Goal: Register for event/course

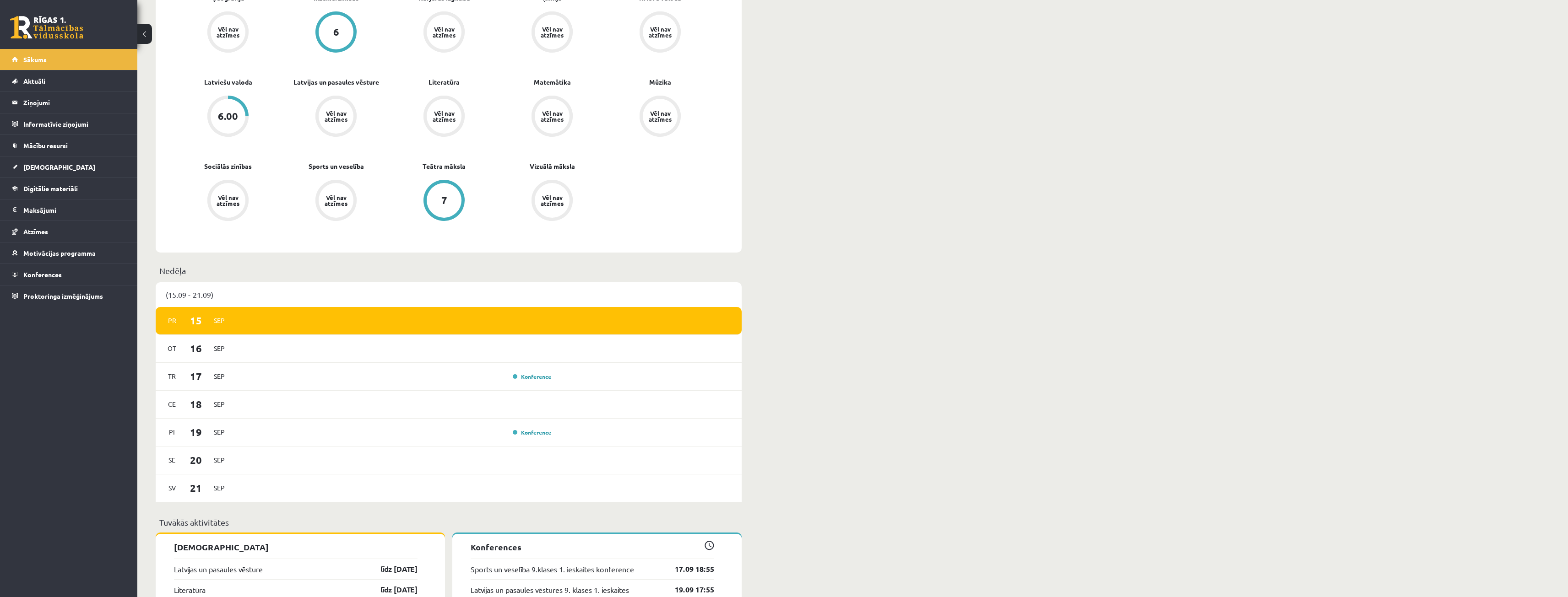
scroll to position [412, 0]
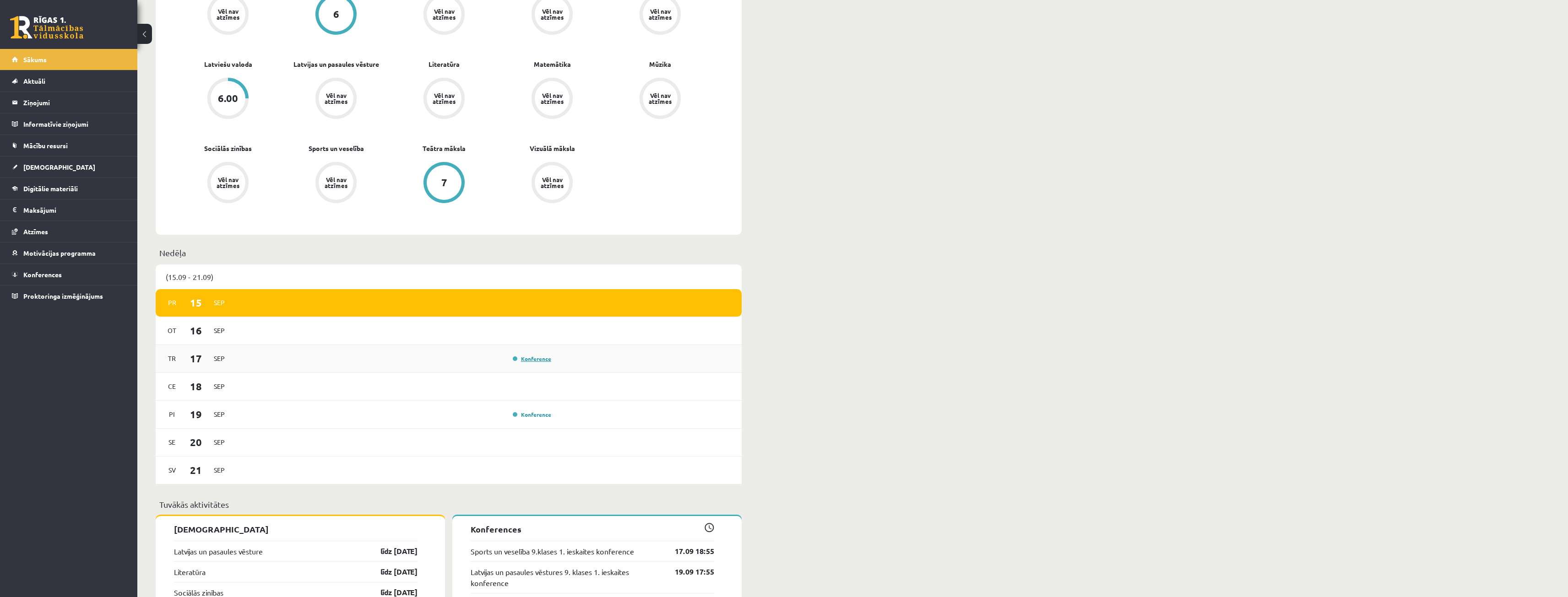
click at [536, 360] on link "Konference" at bounding box center [532, 359] width 39 height 7
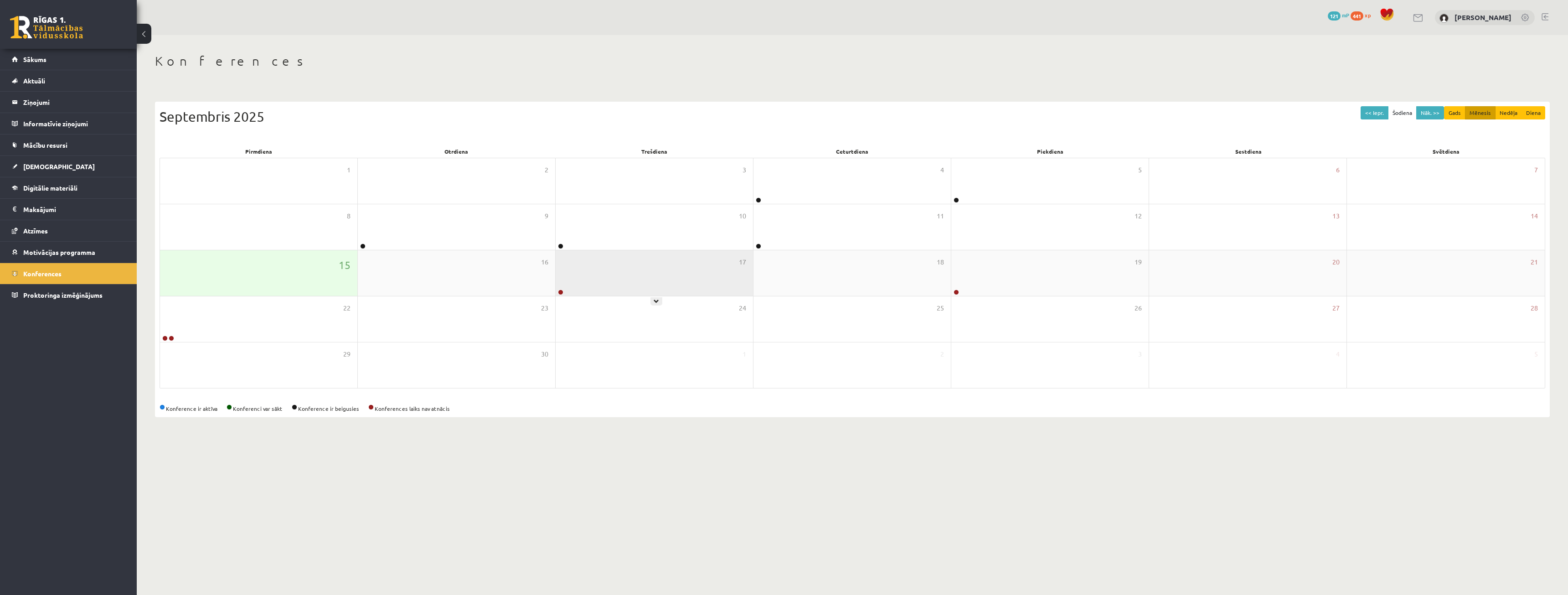
click at [593, 278] on div "17" at bounding box center [654, 273] width 197 height 46
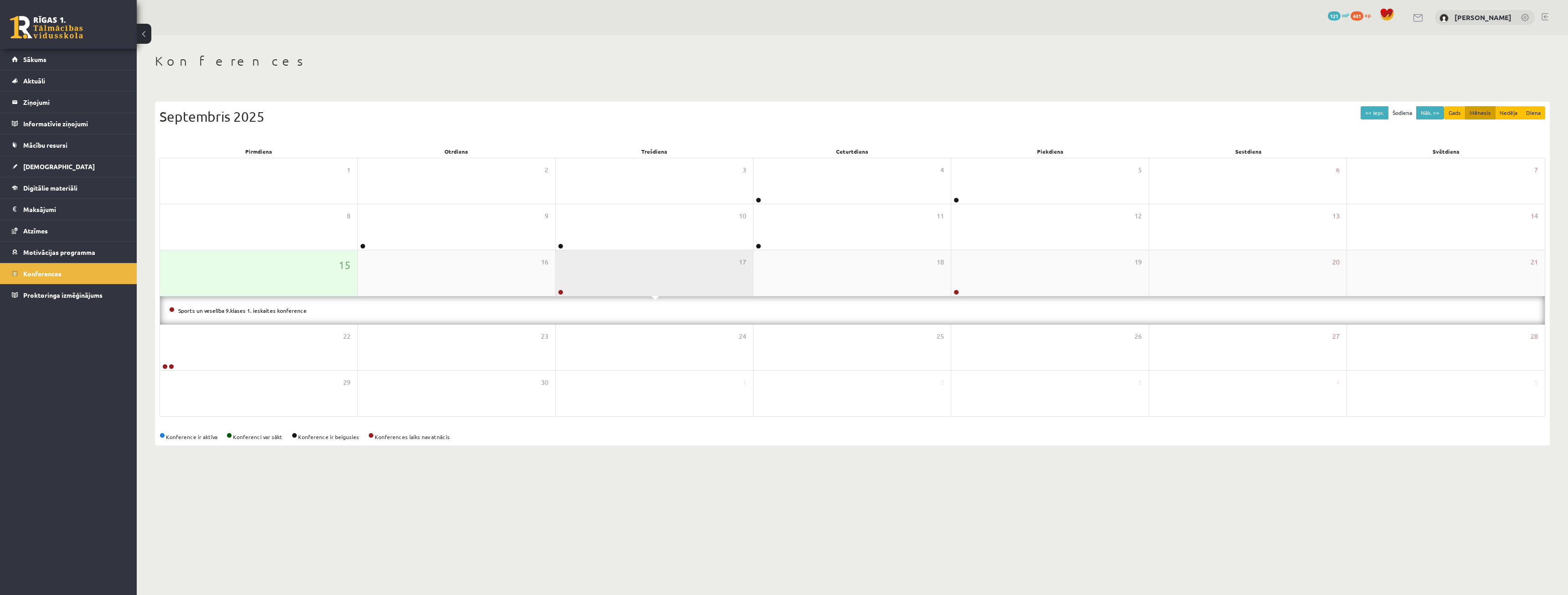
click at [656, 283] on div "17" at bounding box center [654, 273] width 197 height 46
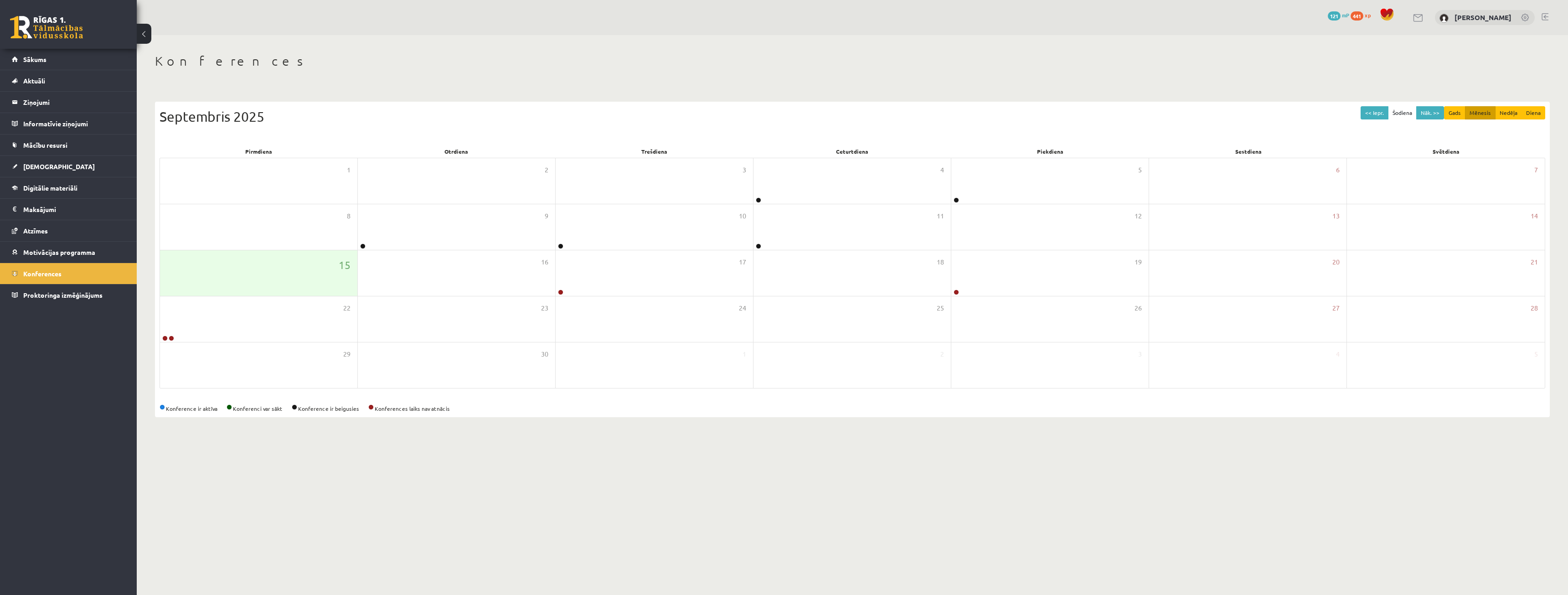
click at [41, 32] on link at bounding box center [46, 27] width 73 height 23
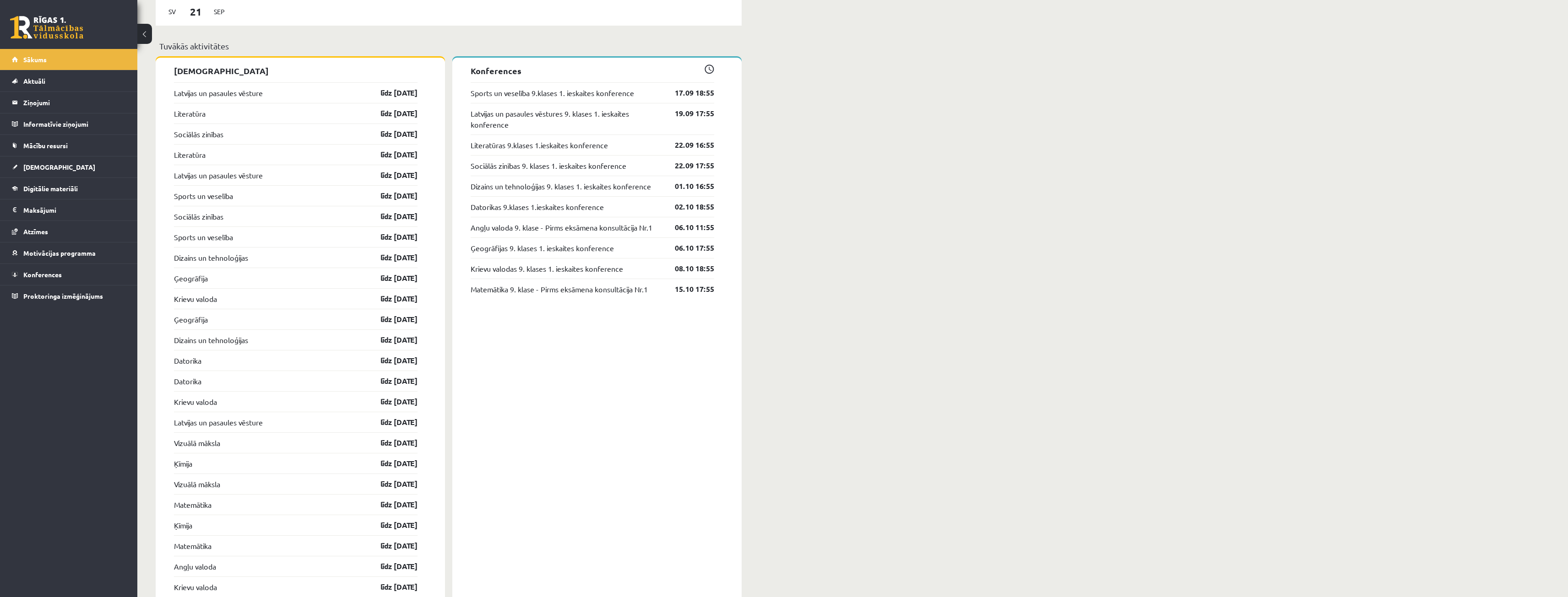
scroll to position [870, 0]
click at [638, 288] on link "Matemātika 9. klase - Pirms eksāmena konsultācija Nr.1" at bounding box center [559, 290] width 177 height 11
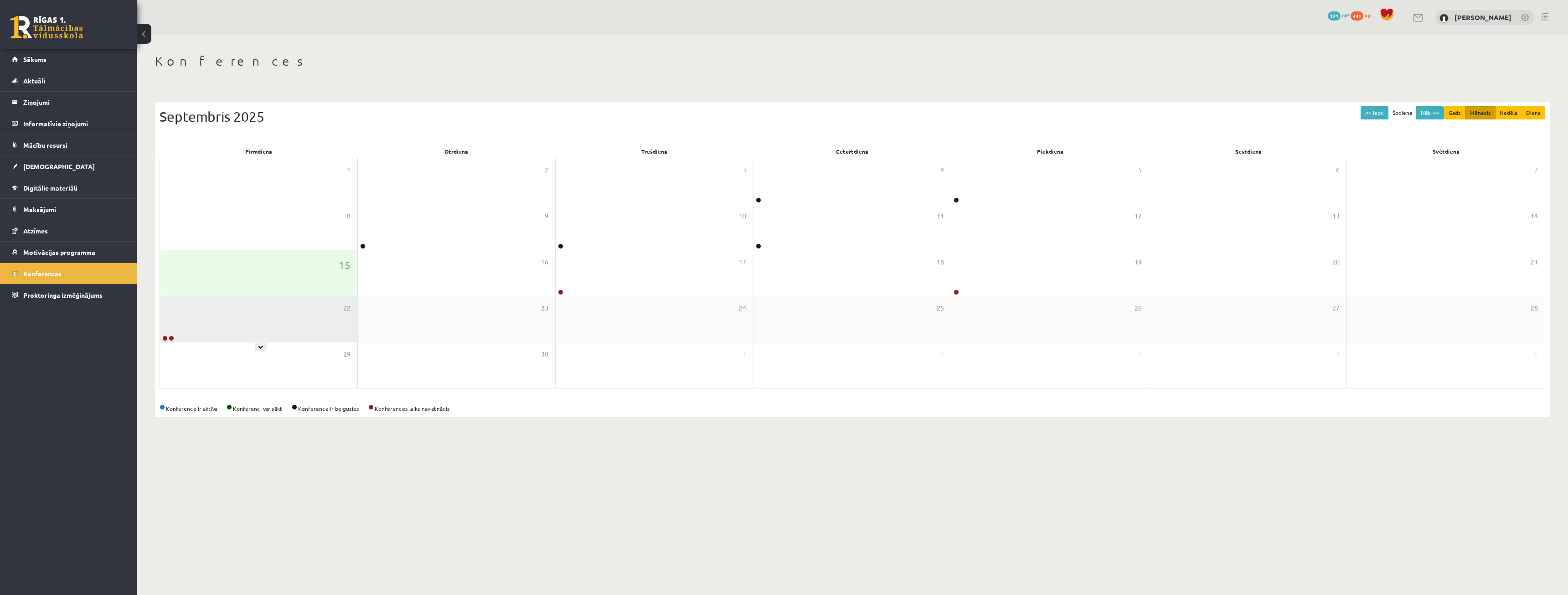
click at [260, 335] on div "22" at bounding box center [259, 319] width 197 height 46
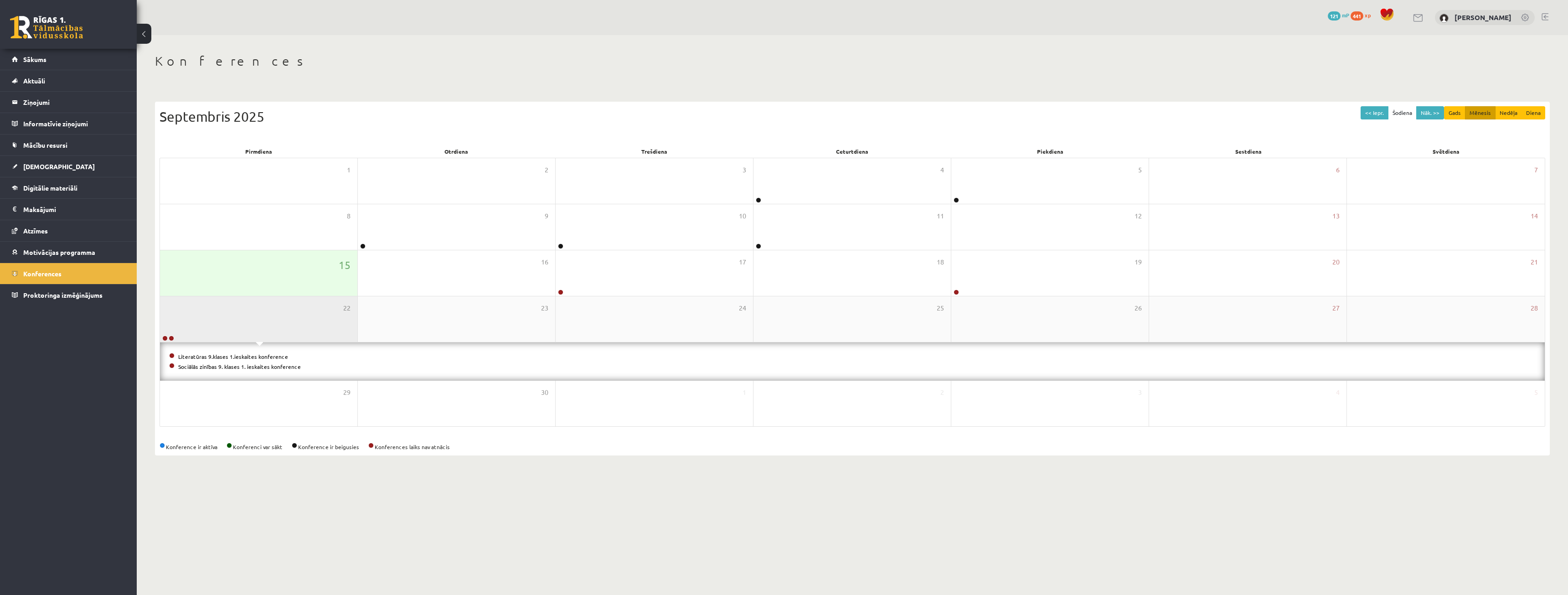
click at [260, 329] on div "22" at bounding box center [259, 319] width 197 height 46
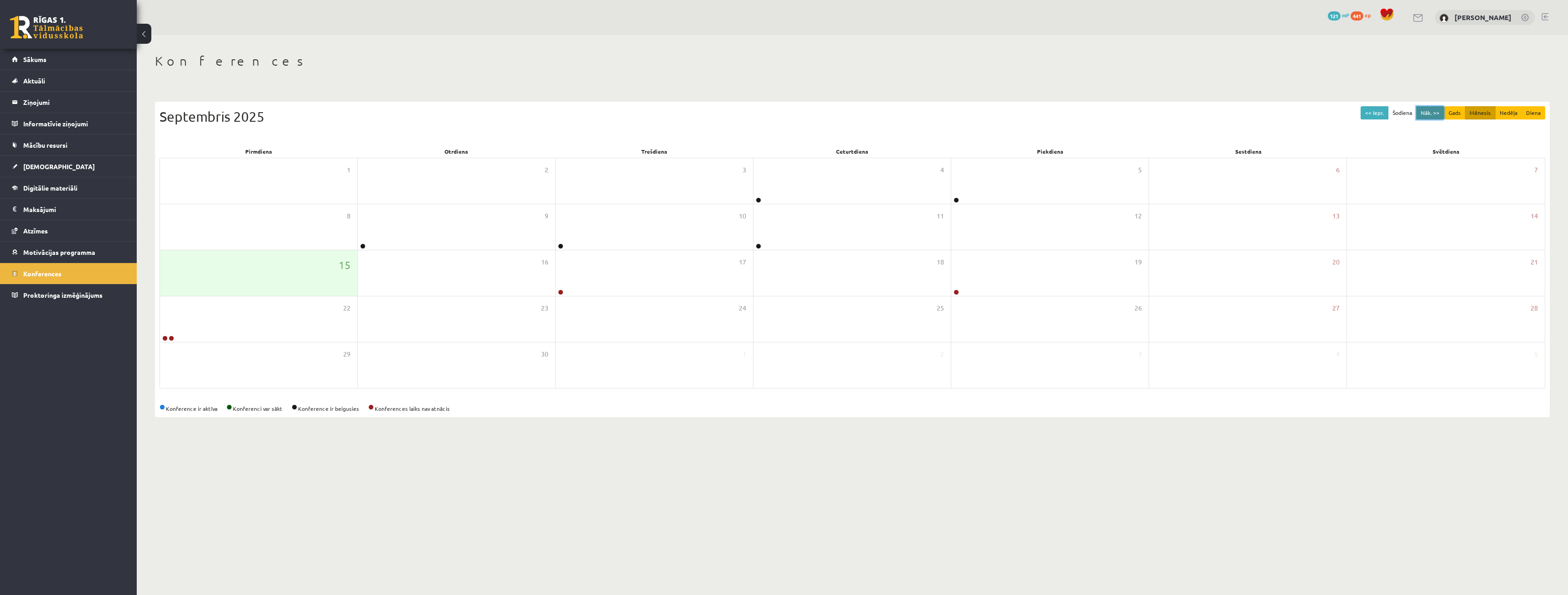
click at [1435, 113] on button "Nāk. >>" at bounding box center [1430, 113] width 28 height 13
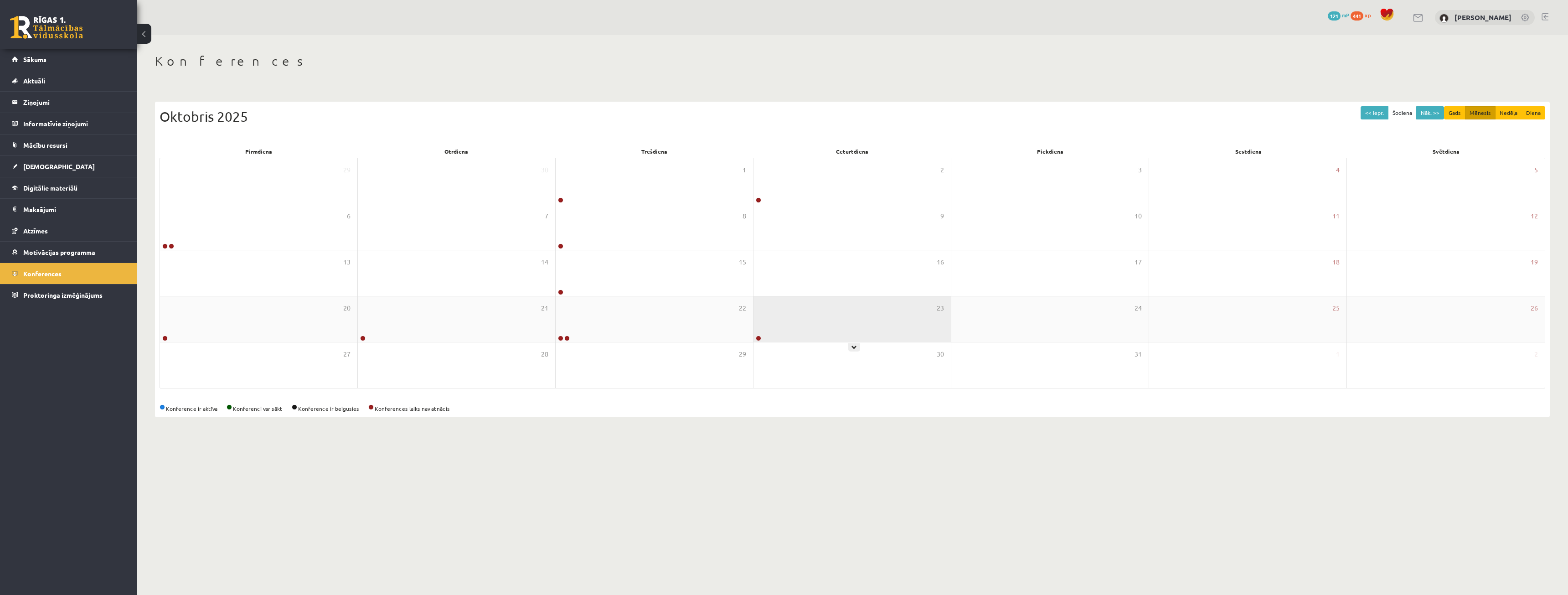
click at [769, 324] on div "23" at bounding box center [852, 319] width 197 height 46
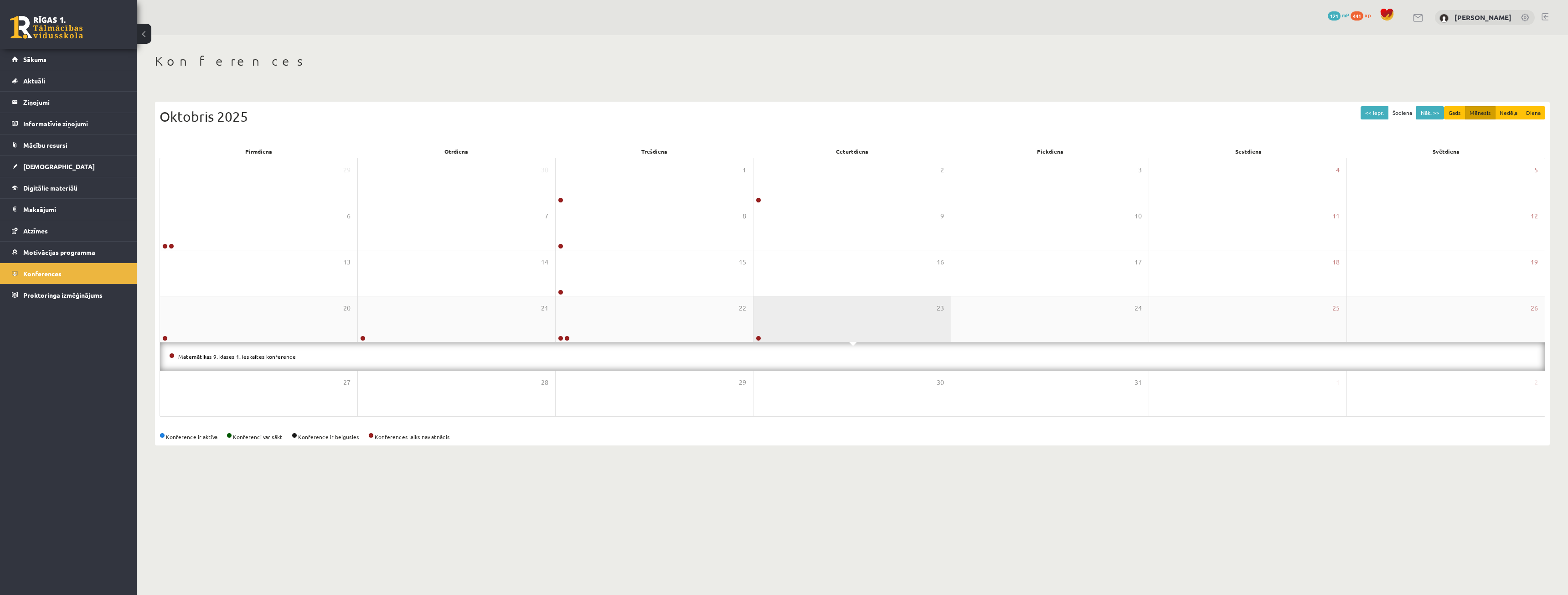
click at [769, 324] on div "23" at bounding box center [852, 319] width 197 height 46
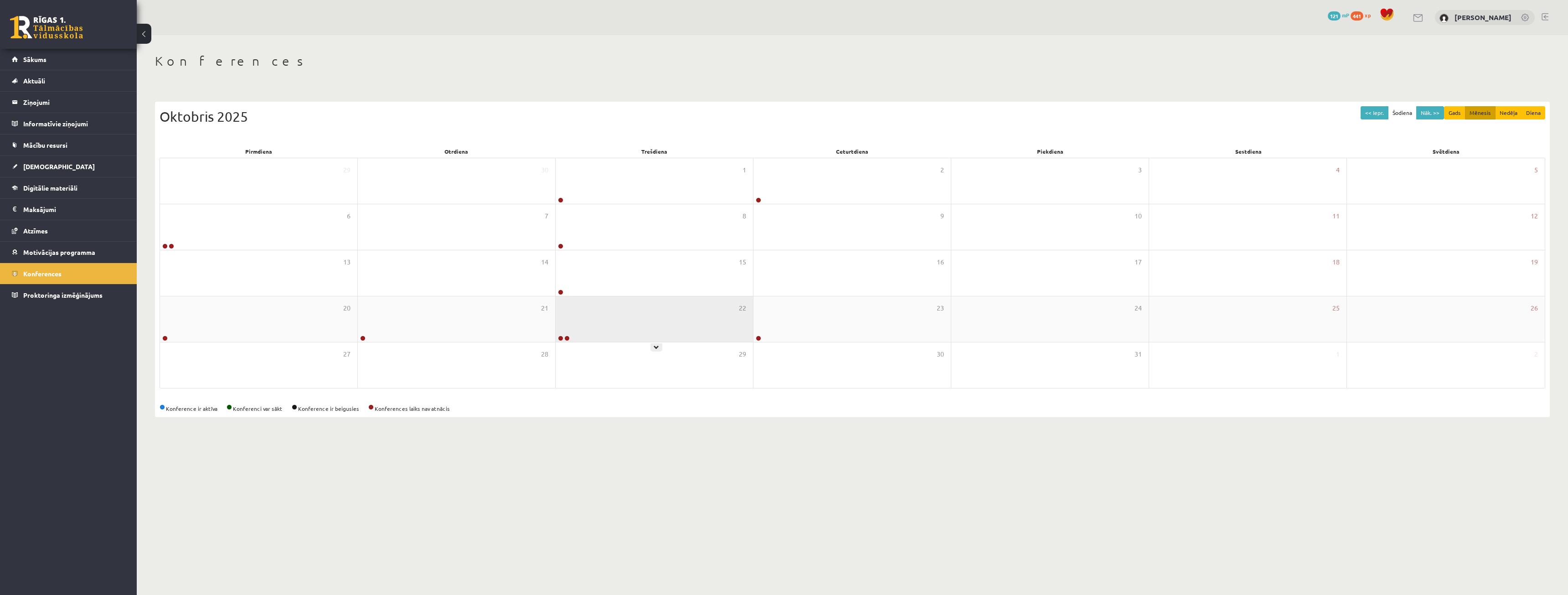
click at [680, 324] on div "22" at bounding box center [654, 319] width 197 height 46
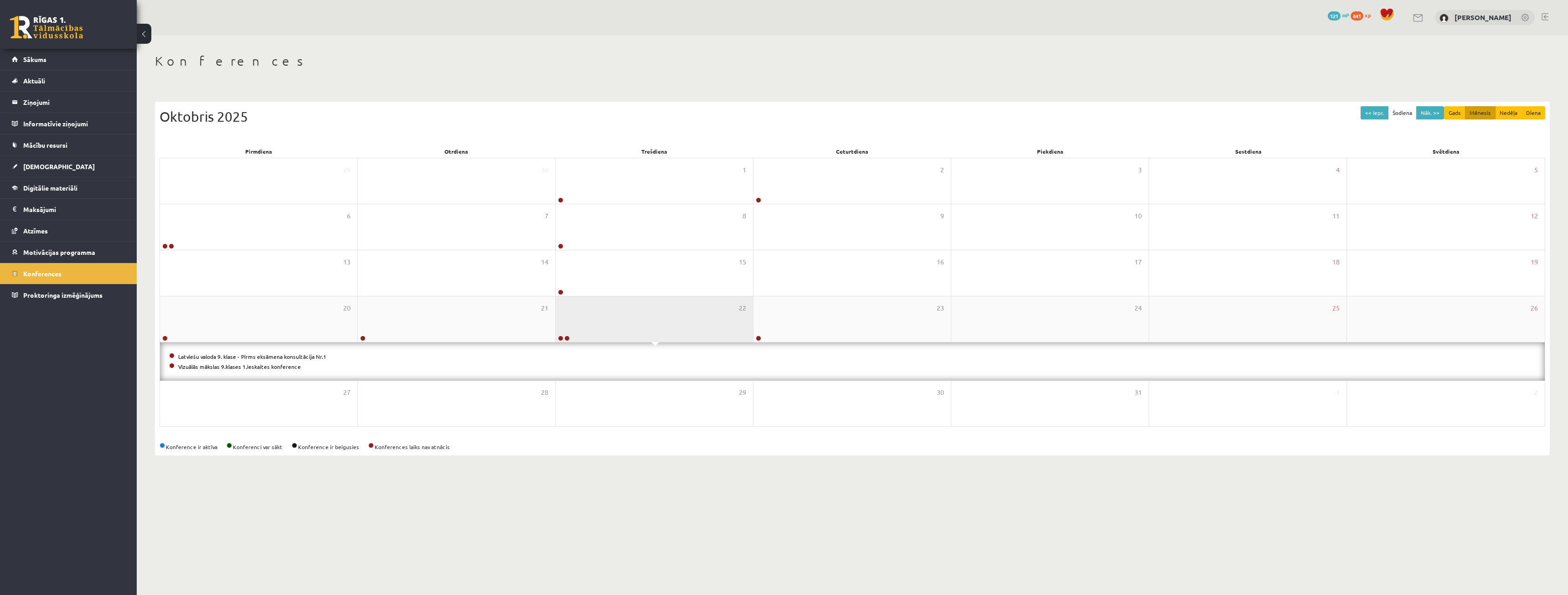
drag, startPoint x: 680, startPoint y: 324, endPoint x: 588, endPoint y: 324, distance: 92.0
click at [678, 324] on div "22" at bounding box center [654, 319] width 197 height 46
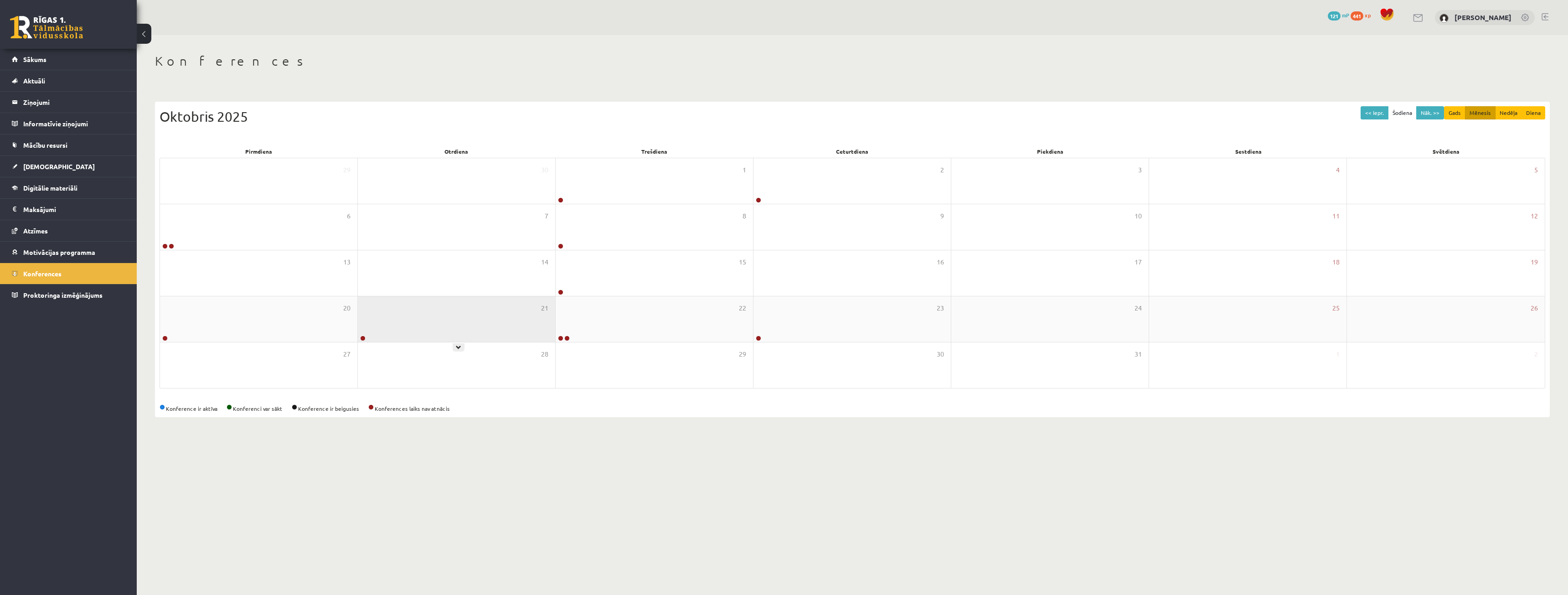
click at [530, 315] on div "21" at bounding box center [457, 319] width 197 height 46
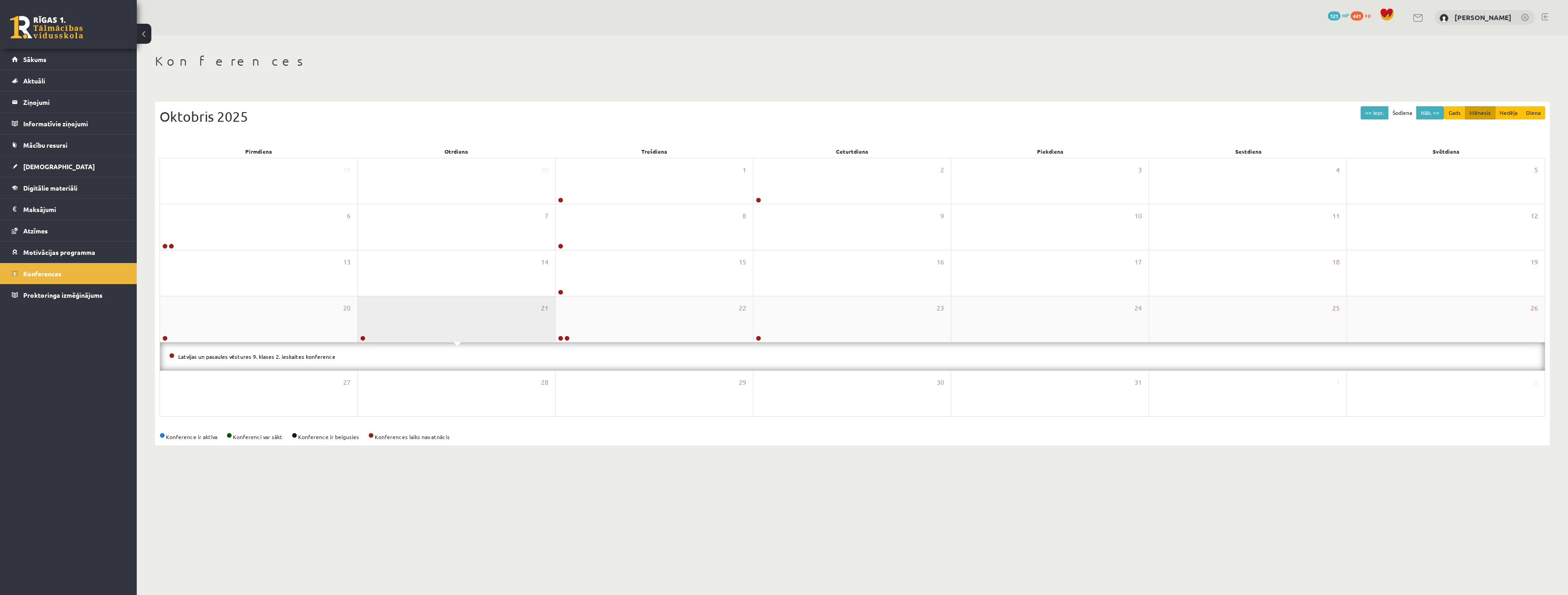
click at [530, 315] on div "21" at bounding box center [457, 319] width 197 height 46
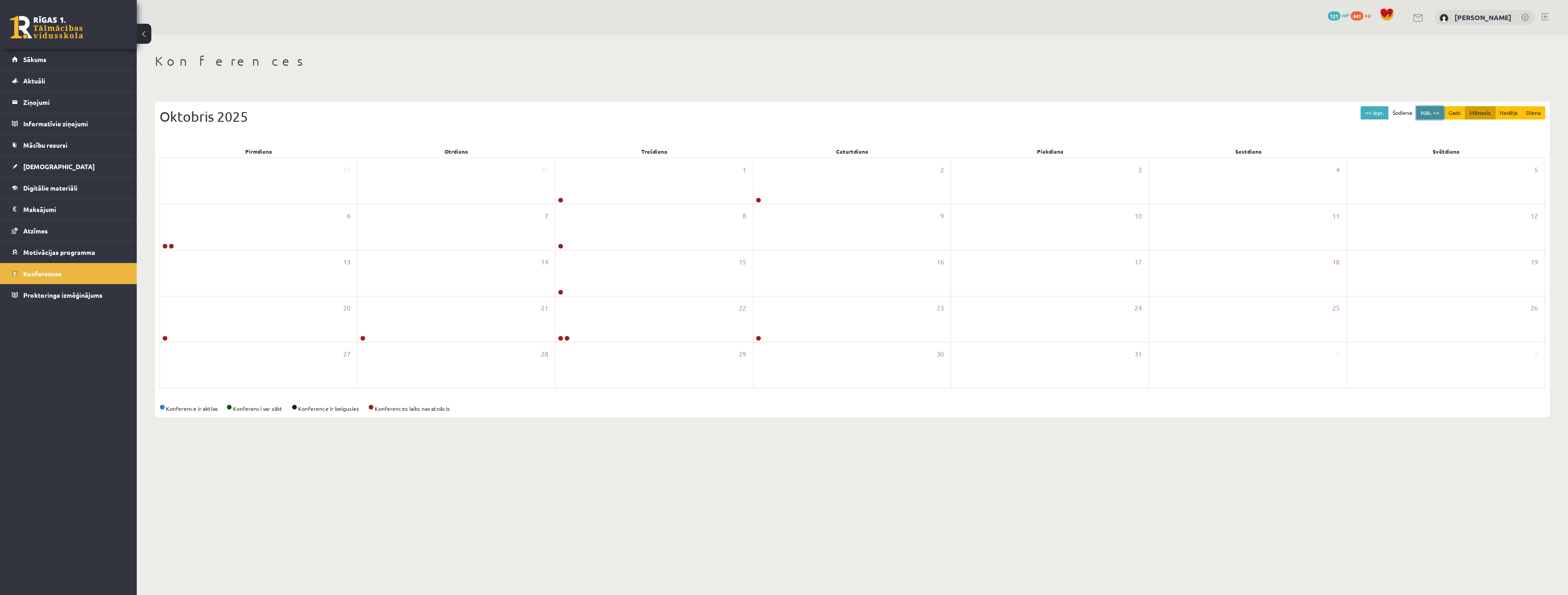
click at [1438, 112] on button "Nāk. >>" at bounding box center [1430, 113] width 28 height 13
click at [1066, 319] on div "21" at bounding box center [1050, 319] width 197 height 46
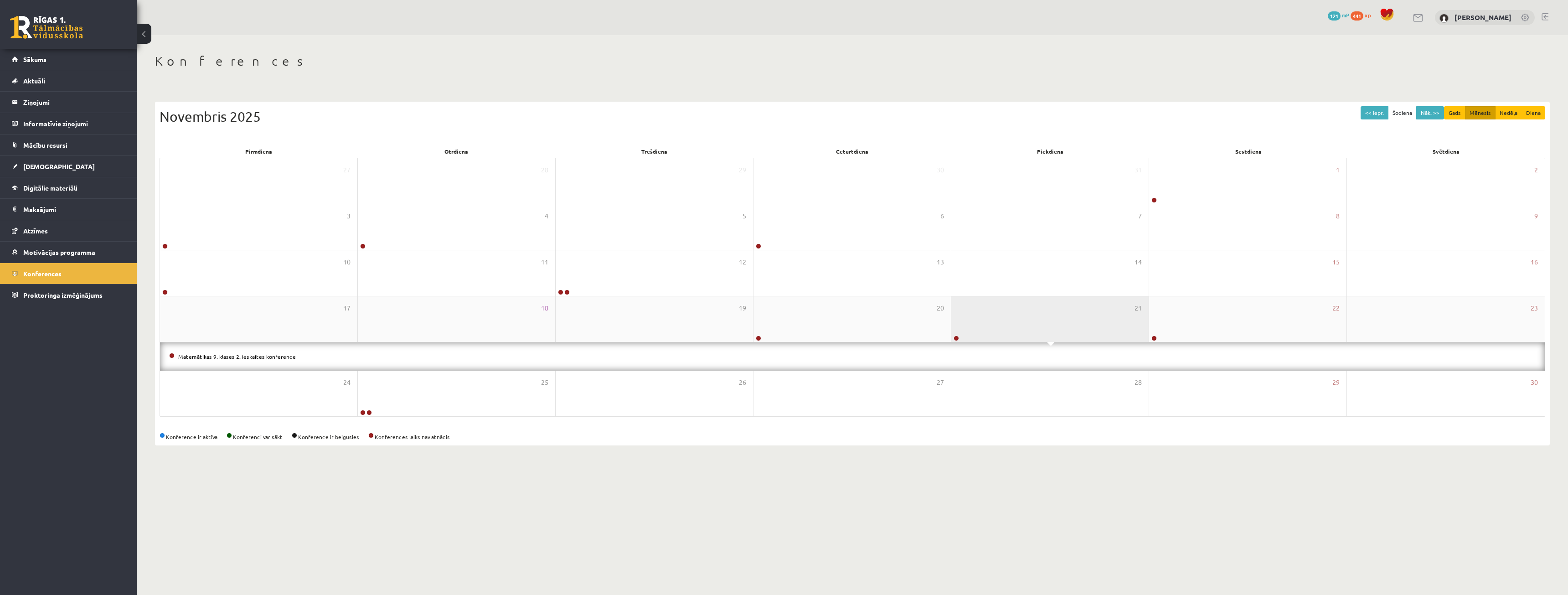
click at [1066, 319] on div "21" at bounding box center [1050, 319] width 197 height 46
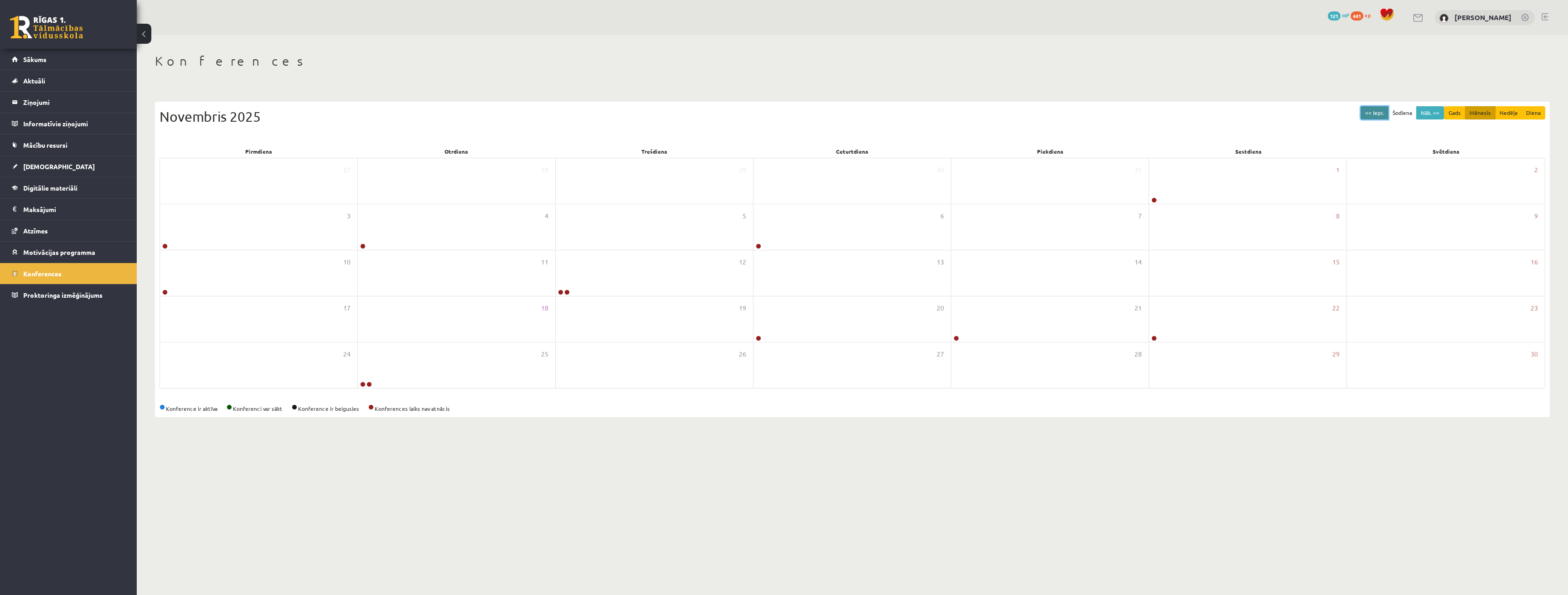
click at [1380, 113] on button "<< Iepr." at bounding box center [1374, 113] width 28 height 13
click at [646, 315] on div "22" at bounding box center [654, 319] width 197 height 46
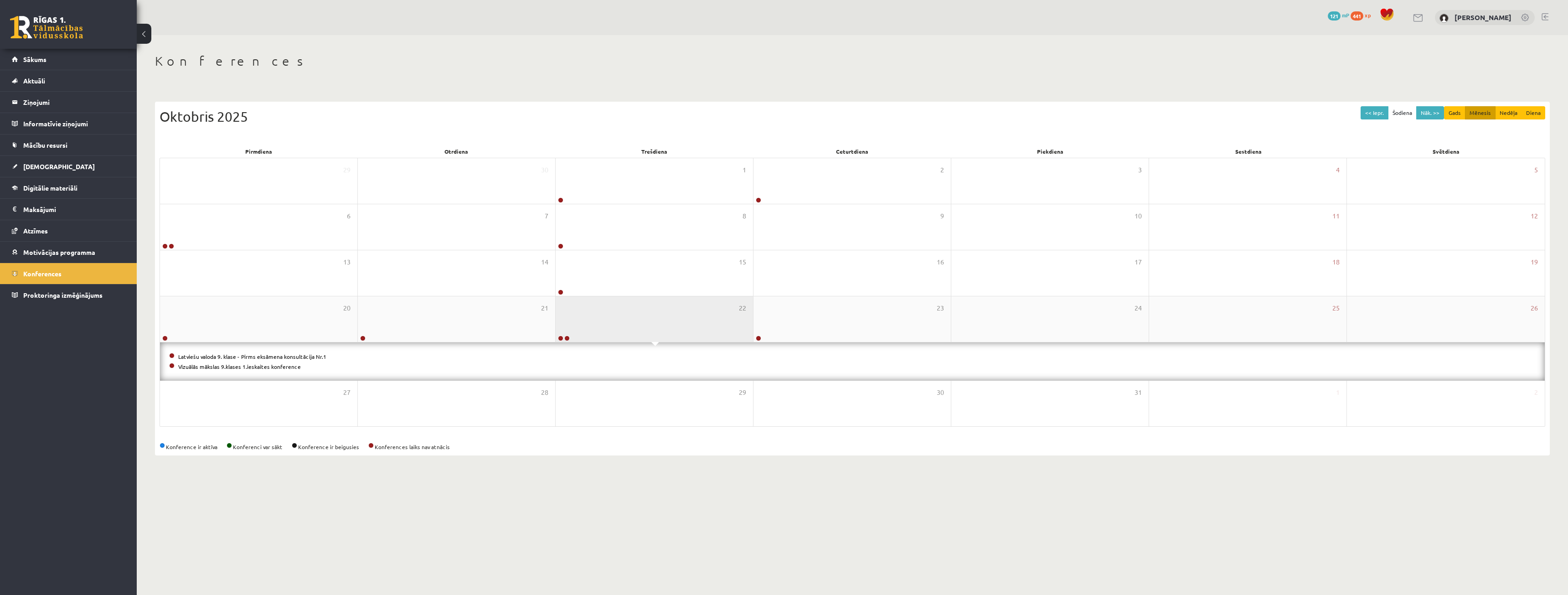
click at [666, 326] on div "22" at bounding box center [654, 319] width 197 height 46
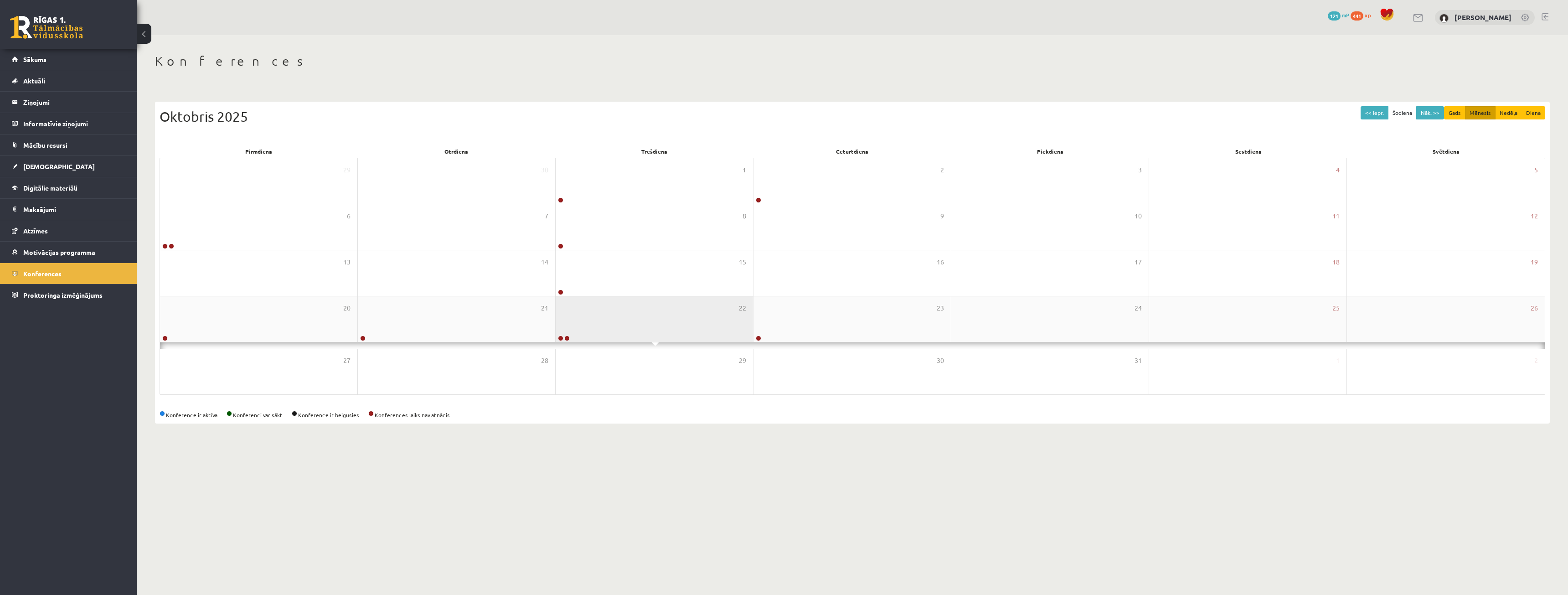
click at [732, 325] on div "22" at bounding box center [654, 319] width 197 height 46
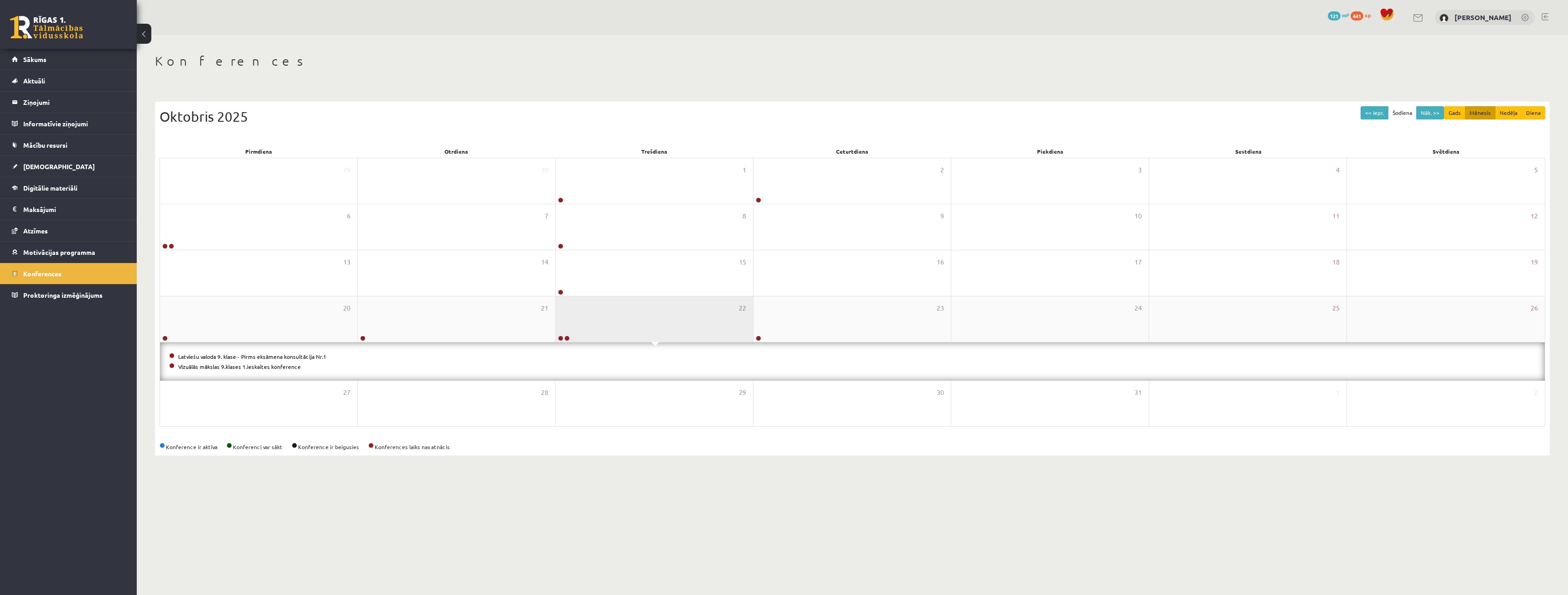
click at [732, 325] on div "22" at bounding box center [654, 319] width 197 height 46
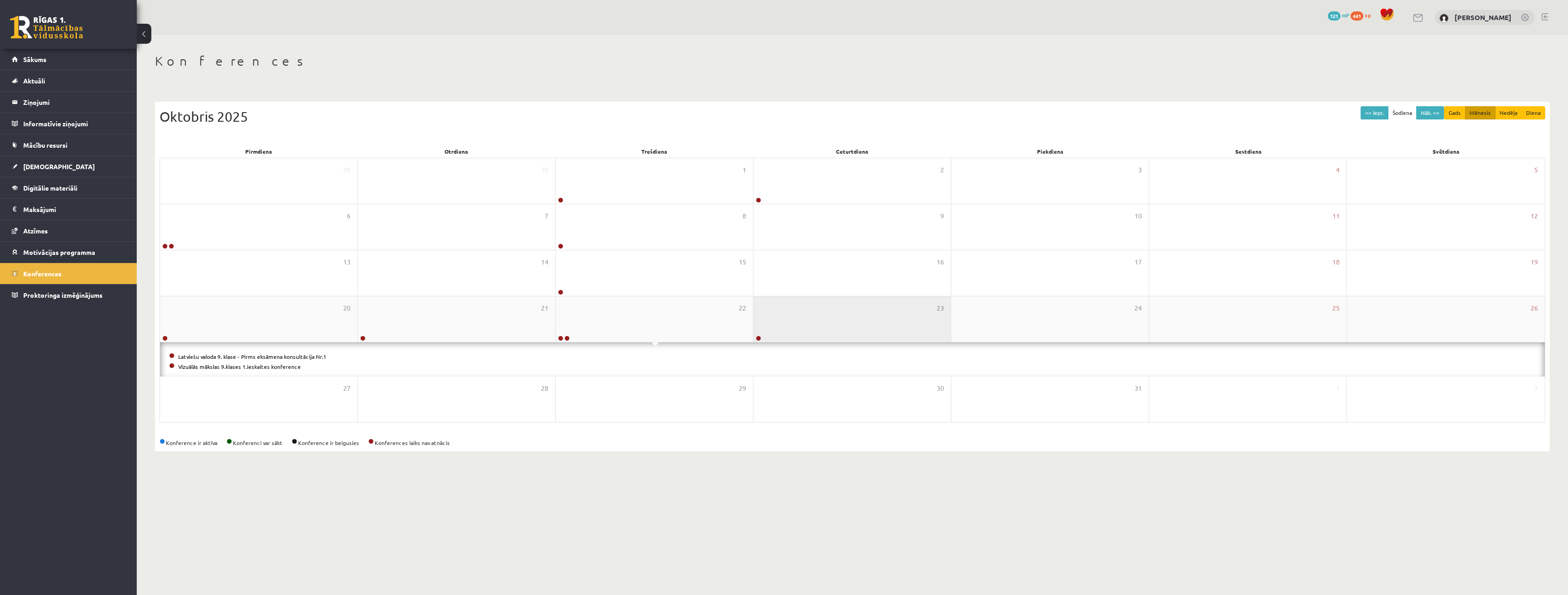
click at [817, 322] on div "23" at bounding box center [852, 319] width 197 height 46
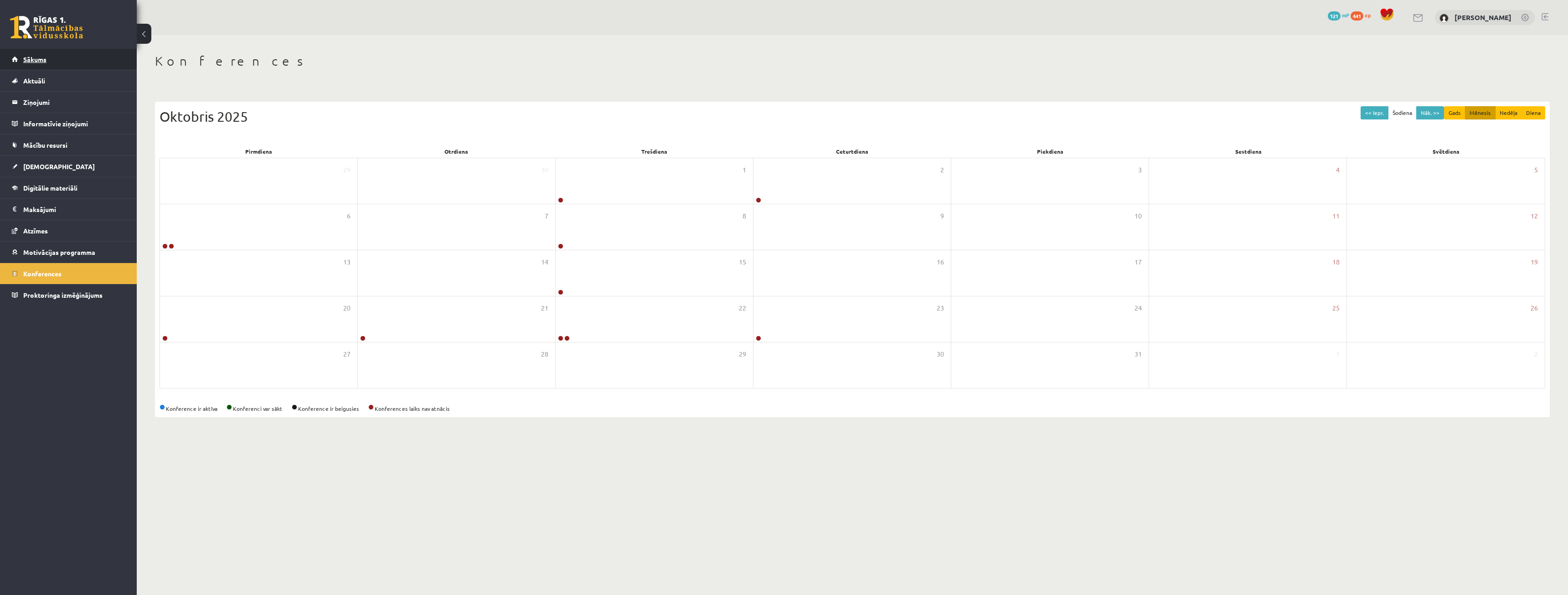
click at [55, 51] on link "Sākums" at bounding box center [68, 59] width 113 height 21
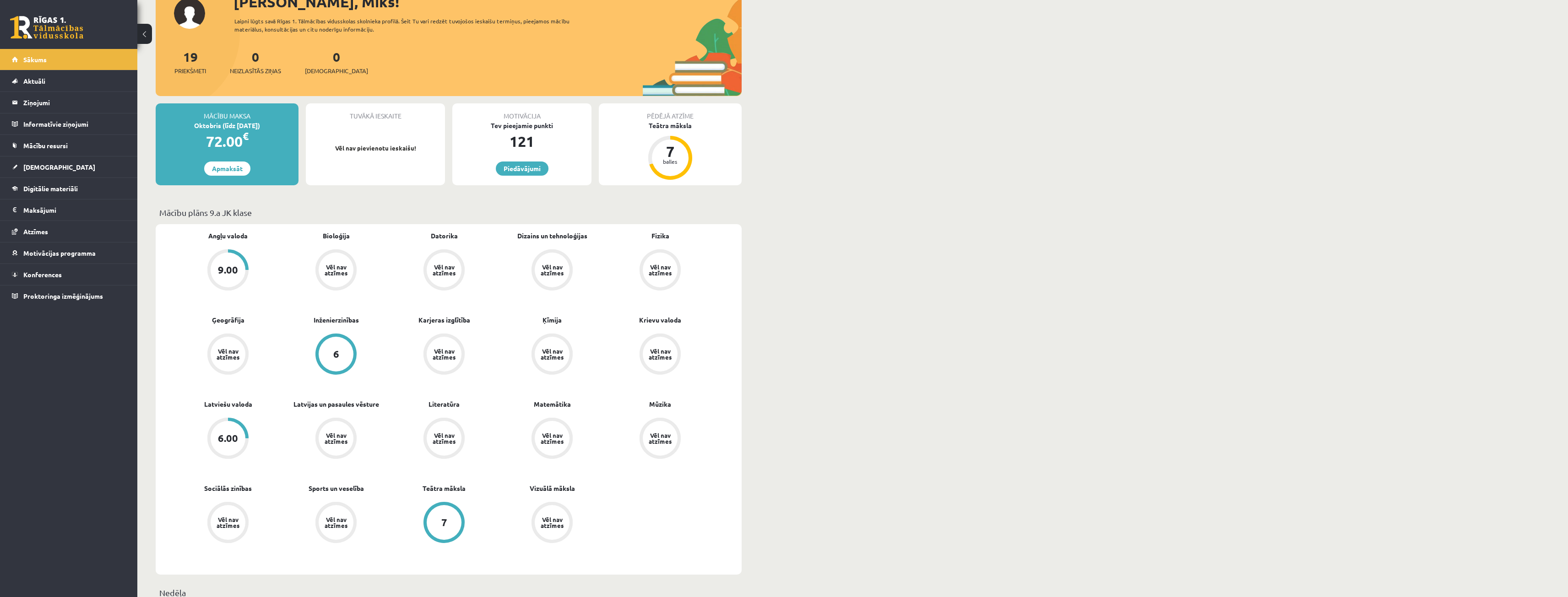
scroll to position [1, 0]
